Goal: Task Accomplishment & Management: Use online tool/utility

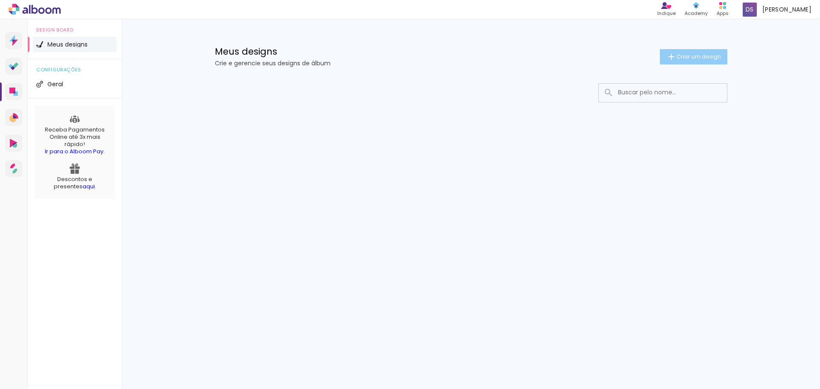
click at [682, 56] on span "Criar um design" at bounding box center [698, 57] width 44 height 6
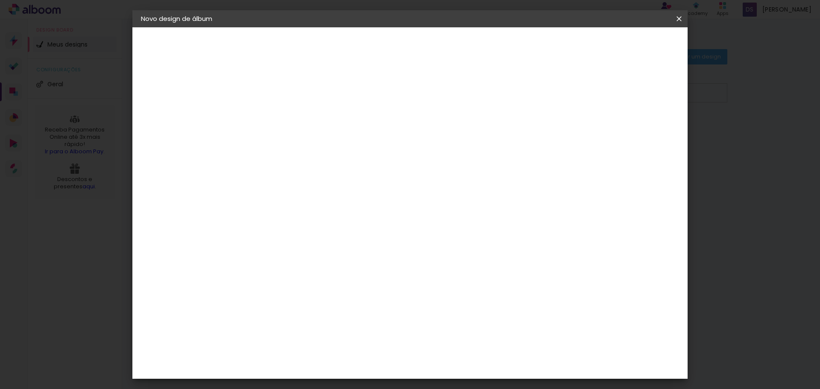
click at [281, 118] on input at bounding box center [281, 114] width 0 height 13
type input "Casamento Phelipe e Carime"
type paper-input "Casamento Phelipe e Carime"
click at [0, 0] on iron-pages "Preenchendo título... Casamento Phelipe e Carime" at bounding box center [0, 0] width 0 height 0
click at [0, 0] on slot "Avançar" at bounding box center [0, 0] width 0 height 0
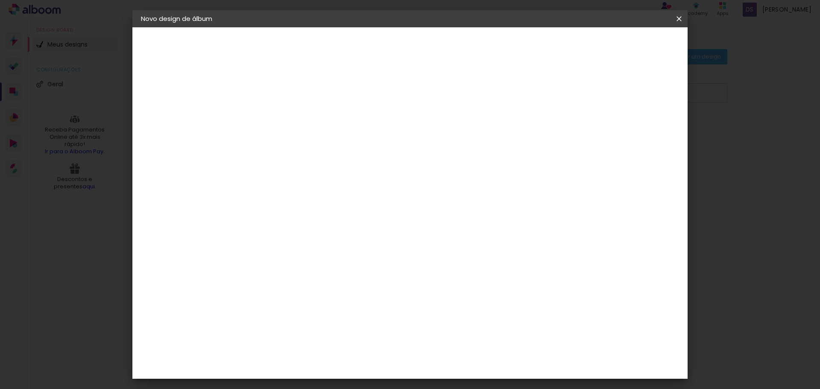
click at [441, 131] on paper-item "Tamanho Livre" at bounding box center [400, 129] width 82 height 19
click at [0, 0] on slot "Tamanho Livre" at bounding box center [0, 0] width 0 height 0
click at [304, 137] on input "[GEOGRAPHIC_DATA]" at bounding box center [298, 136] width 79 height 11
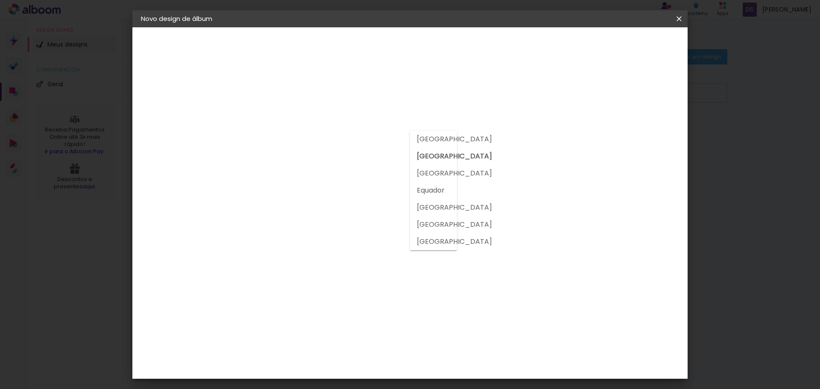
click at [0, 0] on slot "[GEOGRAPHIC_DATA]" at bounding box center [0, 0] width 0 height 0
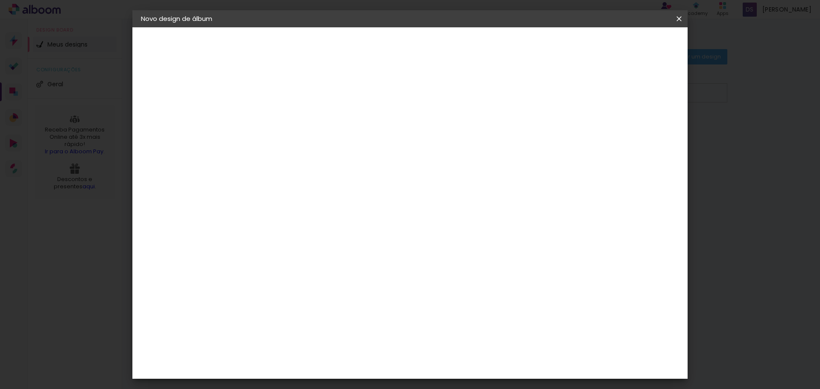
scroll to position [1594, 0]
click at [440, 40] on paper-button "Avançar" at bounding box center [419, 45] width 42 height 15
click at [338, 206] on span "20 × 30" at bounding box center [318, 215] width 40 height 18
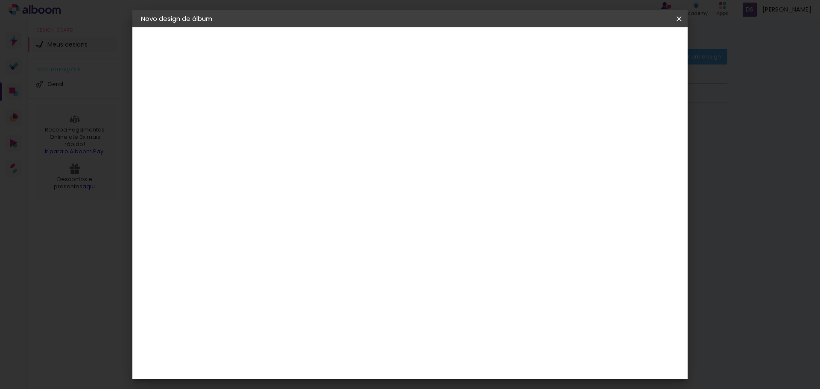
click at [0, 0] on slot "Avançar" at bounding box center [0, 0] width 0 height 0
click at [577, 91] on div at bounding box center [574, 92] width 8 height 8
type paper-checkbox "on"
click at [626, 45] on span "Iniciar design" at bounding box center [606, 45] width 39 height 6
